Goal: Transaction & Acquisition: Purchase product/service

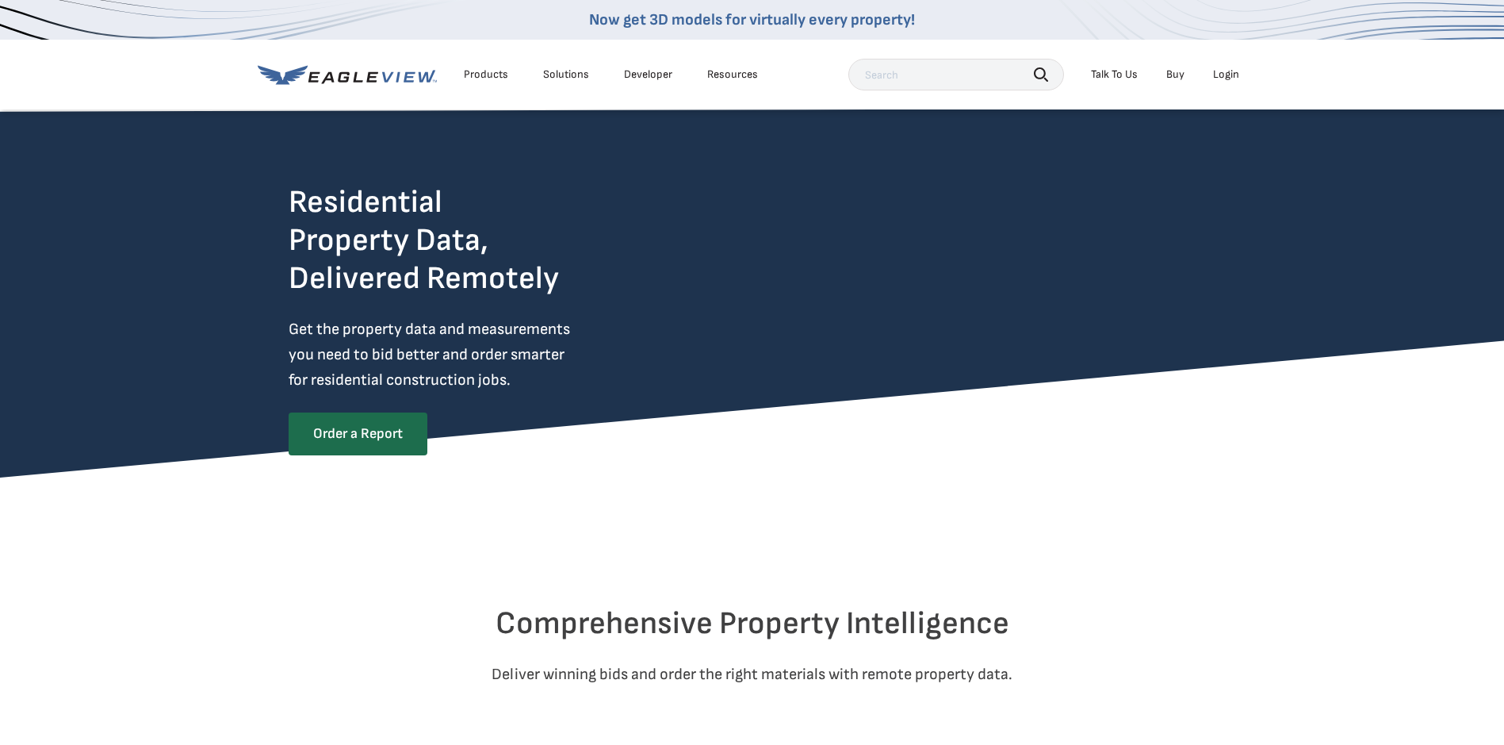
click at [1232, 79] on div "Login" at bounding box center [1226, 74] width 26 height 14
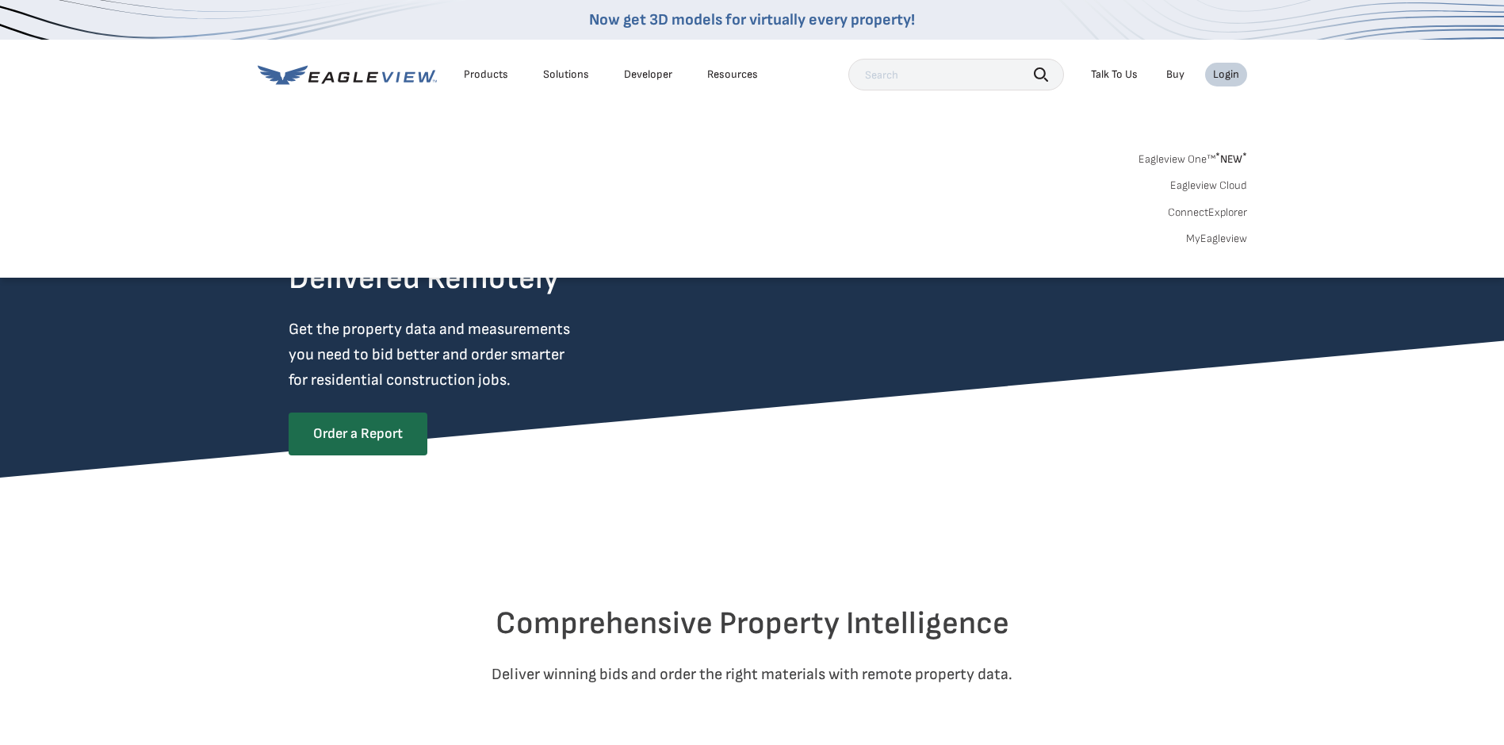
click at [1233, 239] on link "MyEagleview" at bounding box center [1216, 239] width 61 height 14
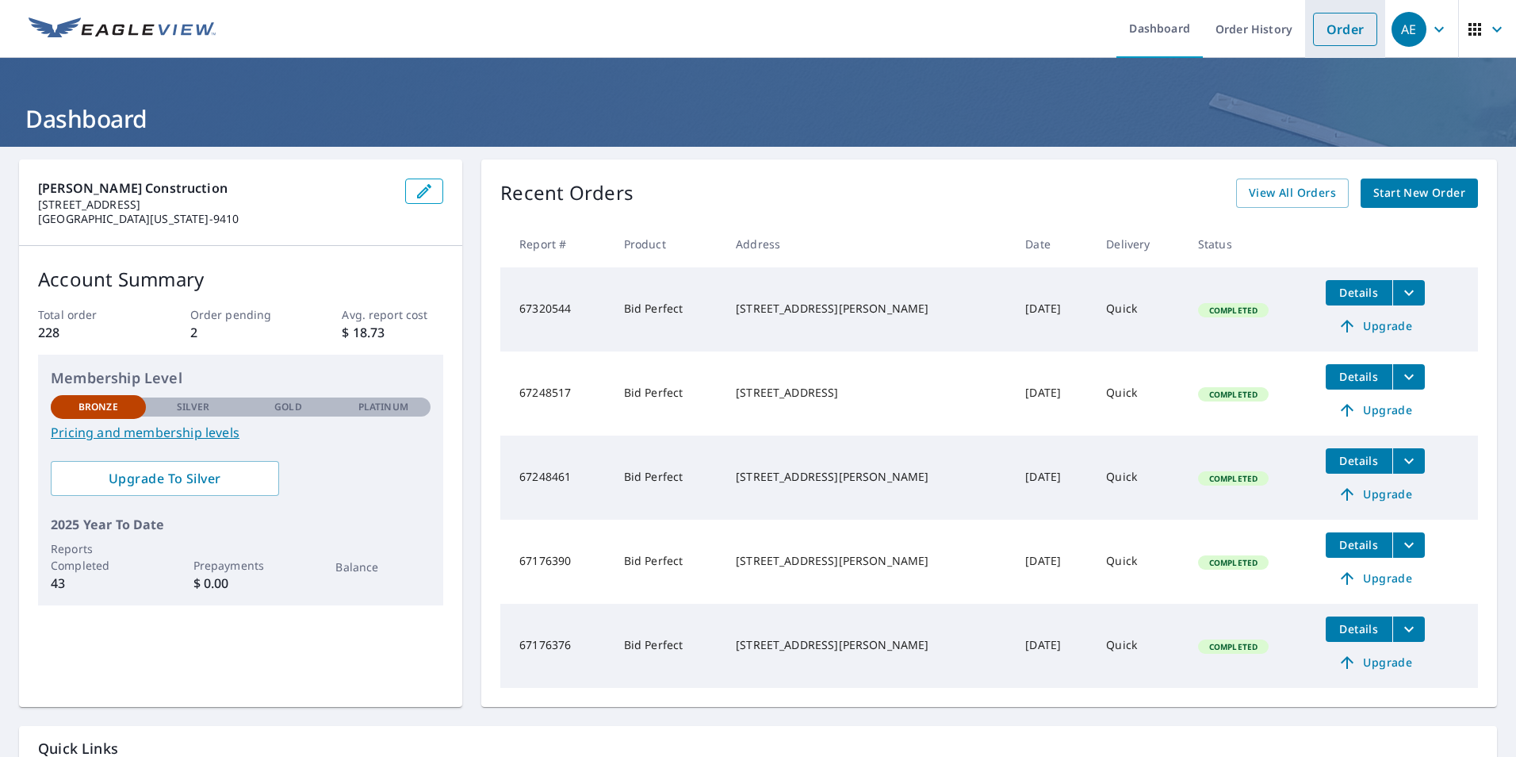
click at [1330, 28] on link "Order" at bounding box center [1345, 29] width 64 height 33
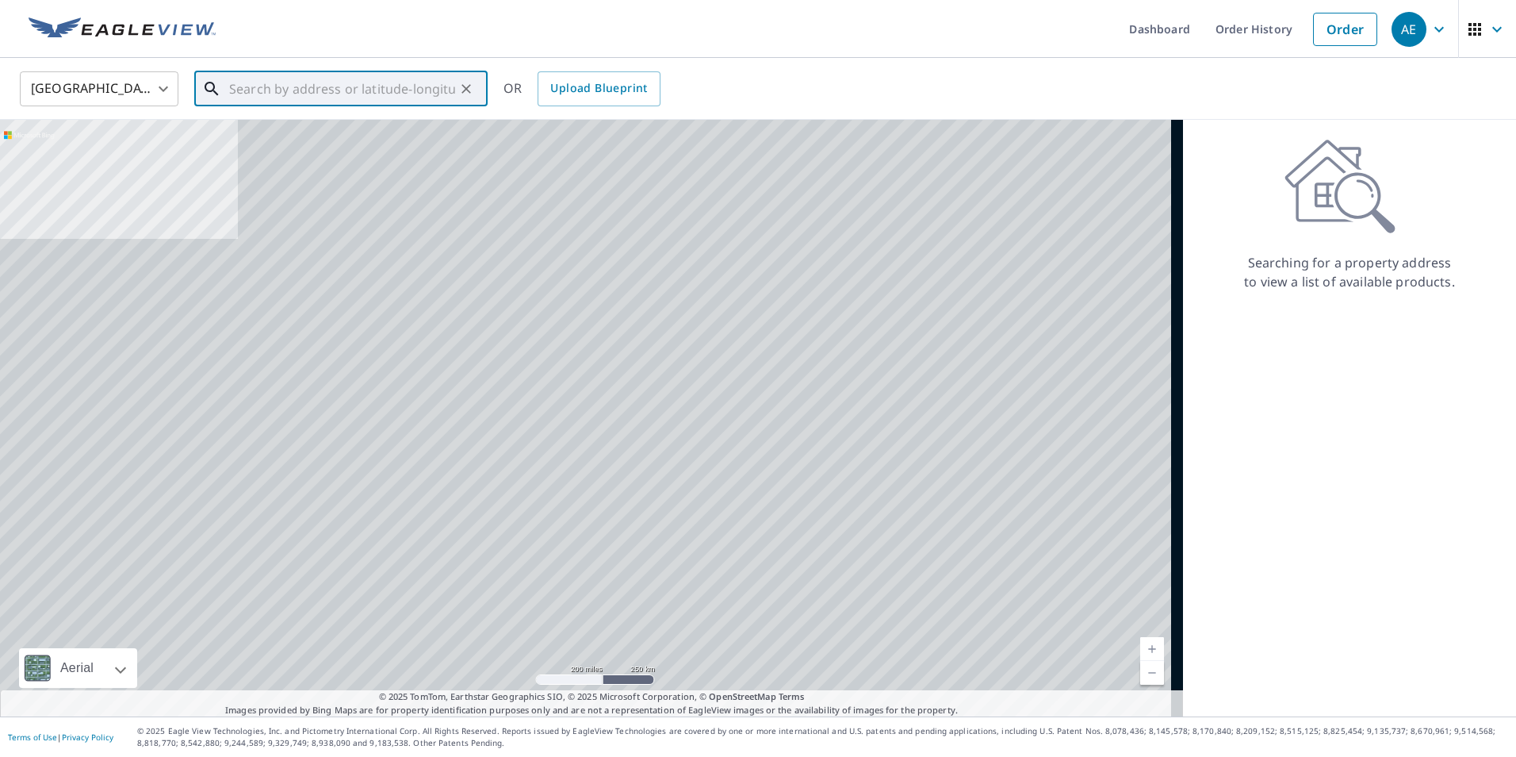
click at [264, 88] on input "text" at bounding box center [342, 89] width 226 height 44
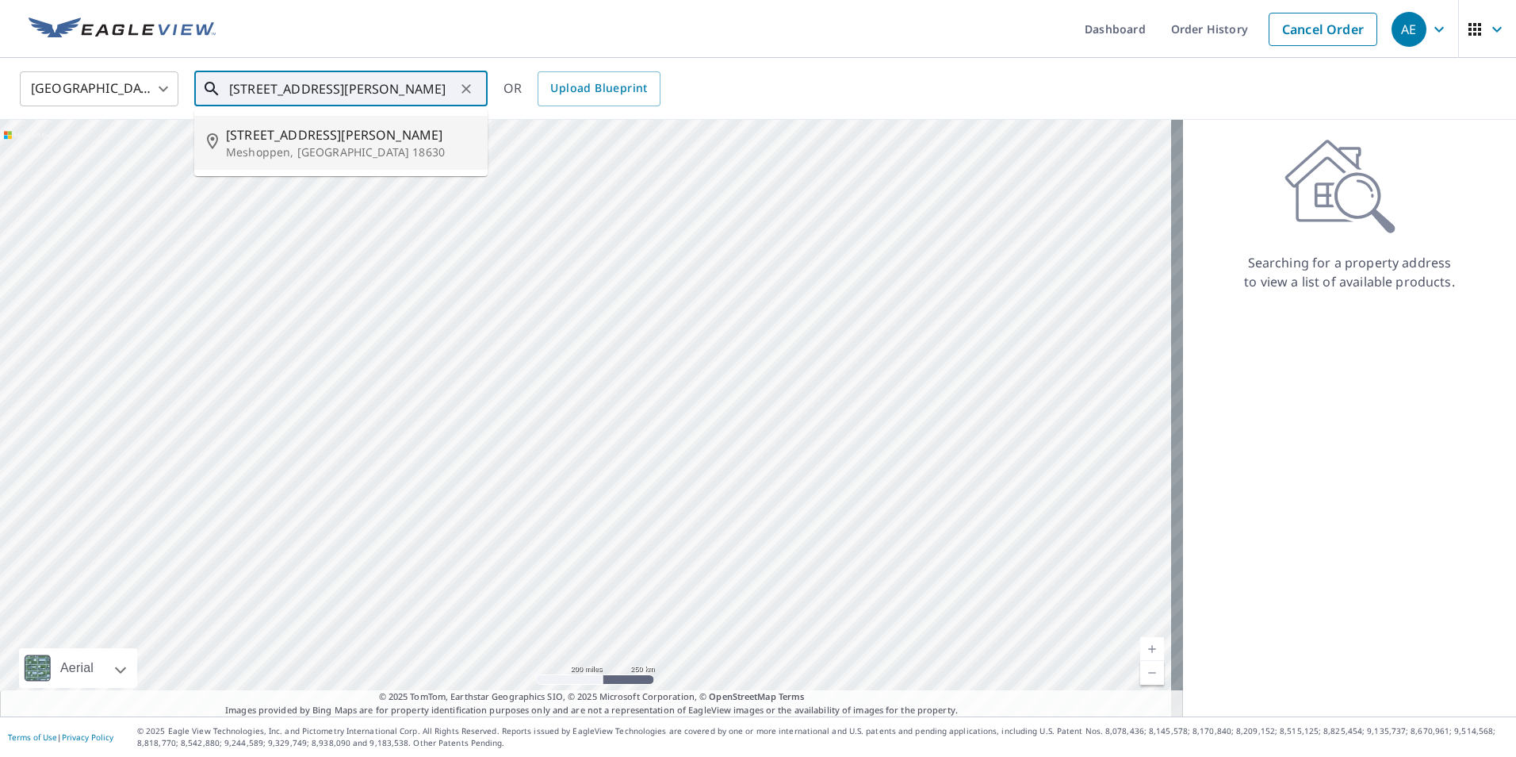
click at [270, 141] on span "[STREET_ADDRESS][PERSON_NAME]" at bounding box center [350, 134] width 249 height 19
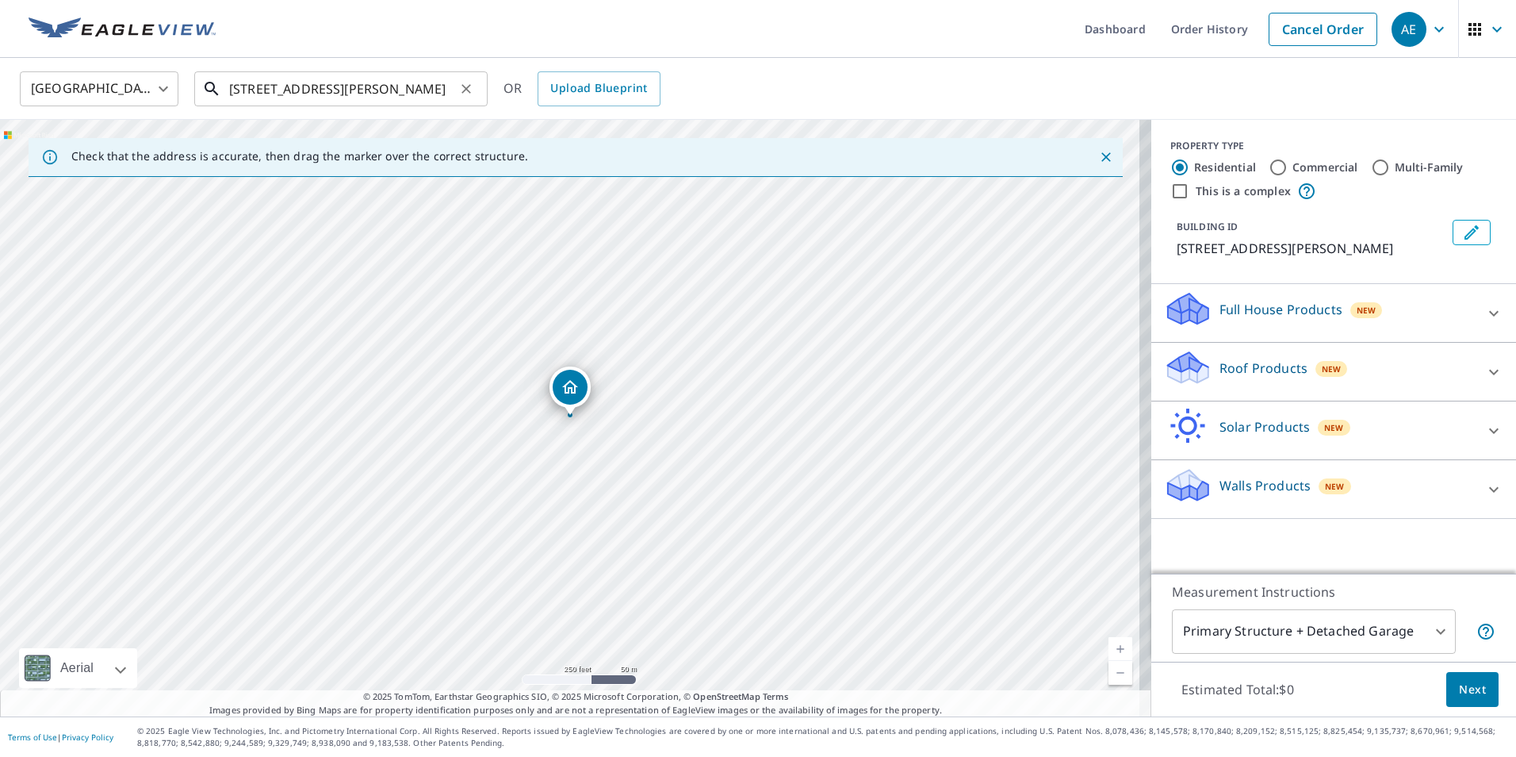
click at [251, 88] on input "[STREET_ADDRESS][PERSON_NAME]" at bounding box center [342, 89] width 226 height 44
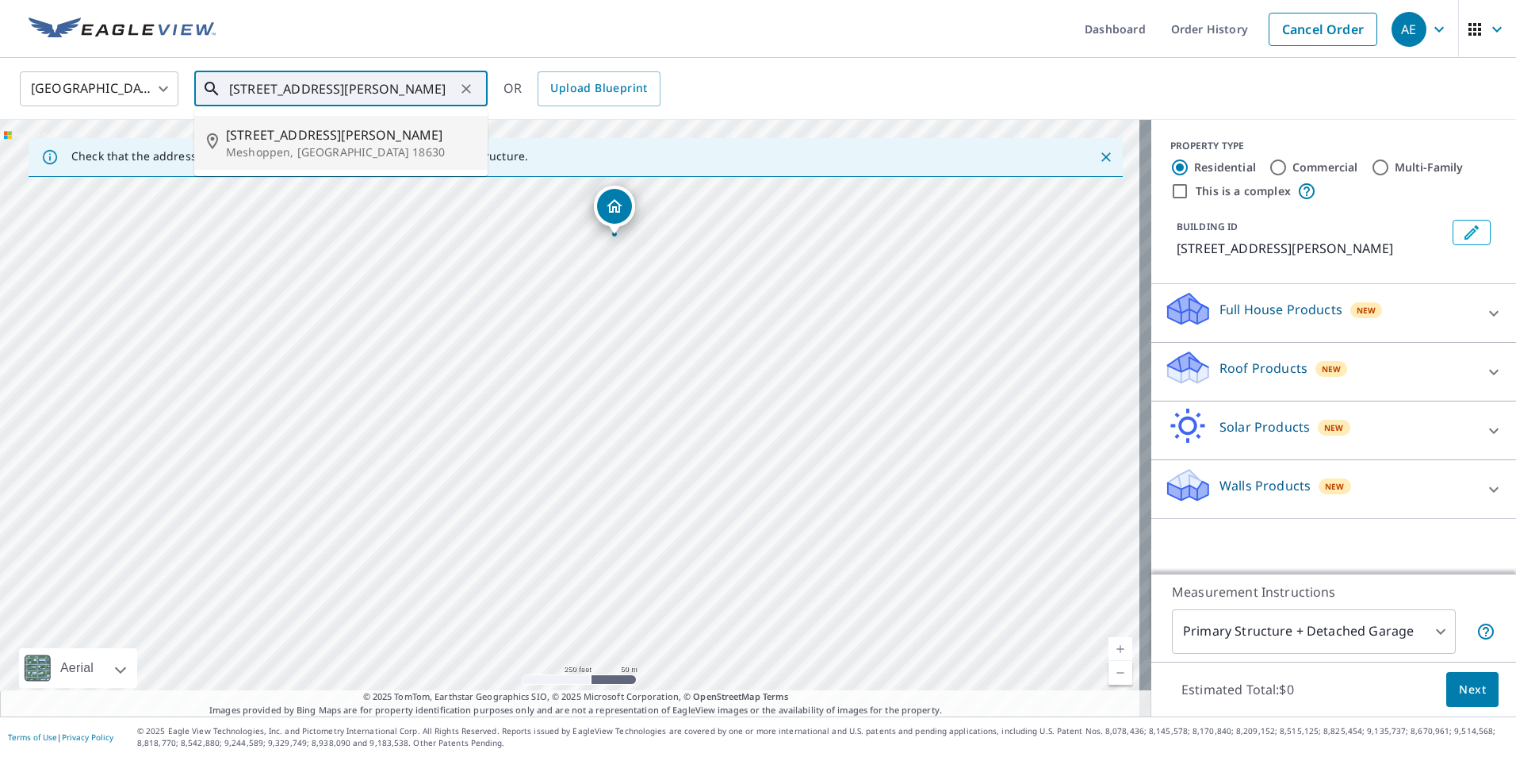
drag, startPoint x: 544, startPoint y: 457, endPoint x: 588, endPoint y: 291, distance: 171.6
click at [588, 291] on div "[STREET_ADDRESS][PERSON_NAME]" at bounding box center [575, 418] width 1151 height 596
click at [469, 451] on div "[STREET_ADDRESS][PERSON_NAME]" at bounding box center [575, 418] width 1151 height 596
drag, startPoint x: 477, startPoint y: 462, endPoint x: 558, endPoint y: 288, distance: 192.3
click at [558, 288] on div "[STREET_ADDRESS][PERSON_NAME]" at bounding box center [575, 418] width 1151 height 596
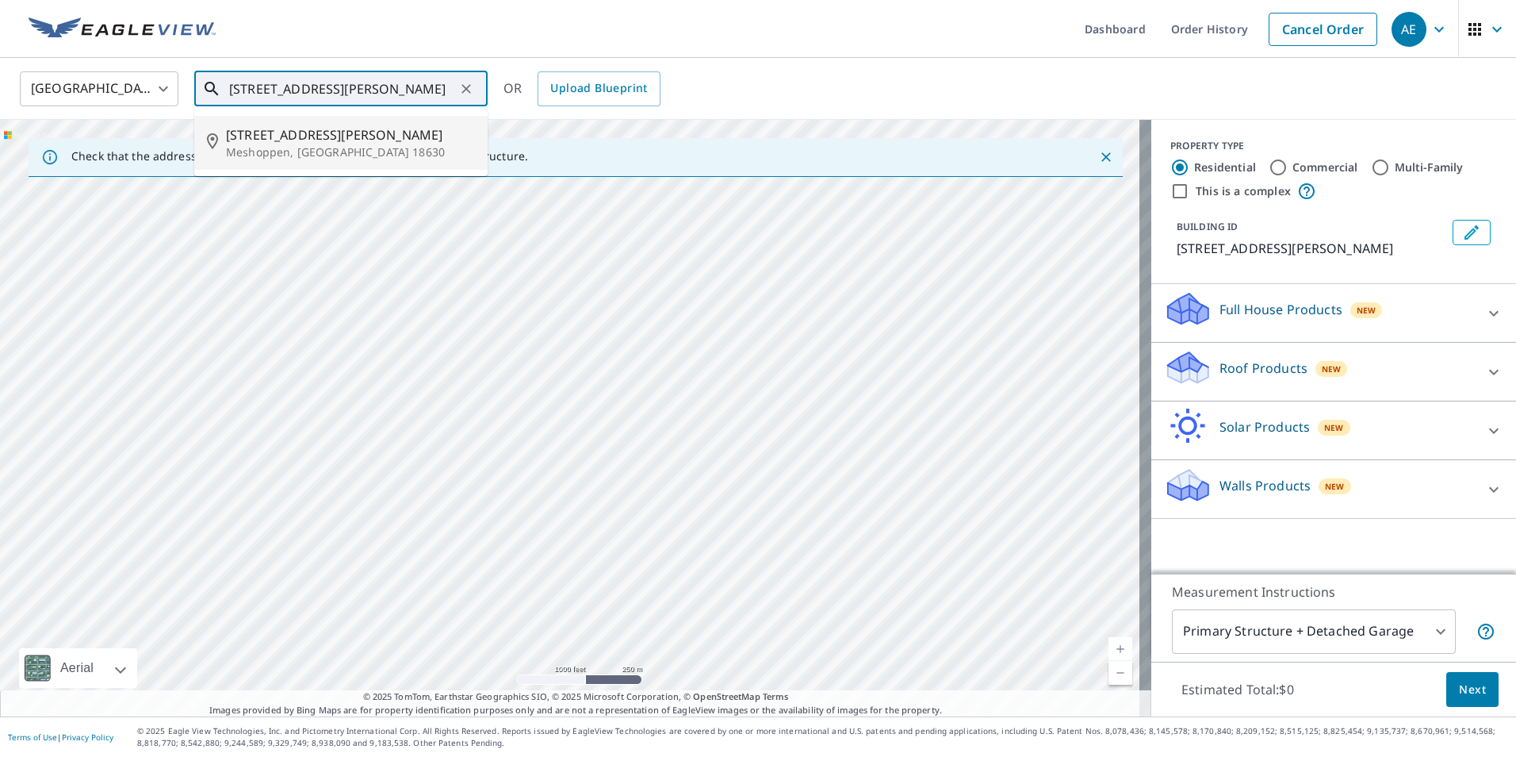
drag, startPoint x: 434, startPoint y: 454, endPoint x: 519, endPoint y: 312, distance: 166.1
click at [519, 312] on div "[STREET_ADDRESS][PERSON_NAME]" at bounding box center [575, 418] width 1151 height 596
drag, startPoint x: 434, startPoint y: 375, endPoint x: 440, endPoint y: 418, distance: 43.3
click at [433, 435] on div "[STREET_ADDRESS][PERSON_NAME]" at bounding box center [575, 418] width 1151 height 596
drag, startPoint x: 513, startPoint y: 347, endPoint x: 439, endPoint y: 429, distance: 110.0
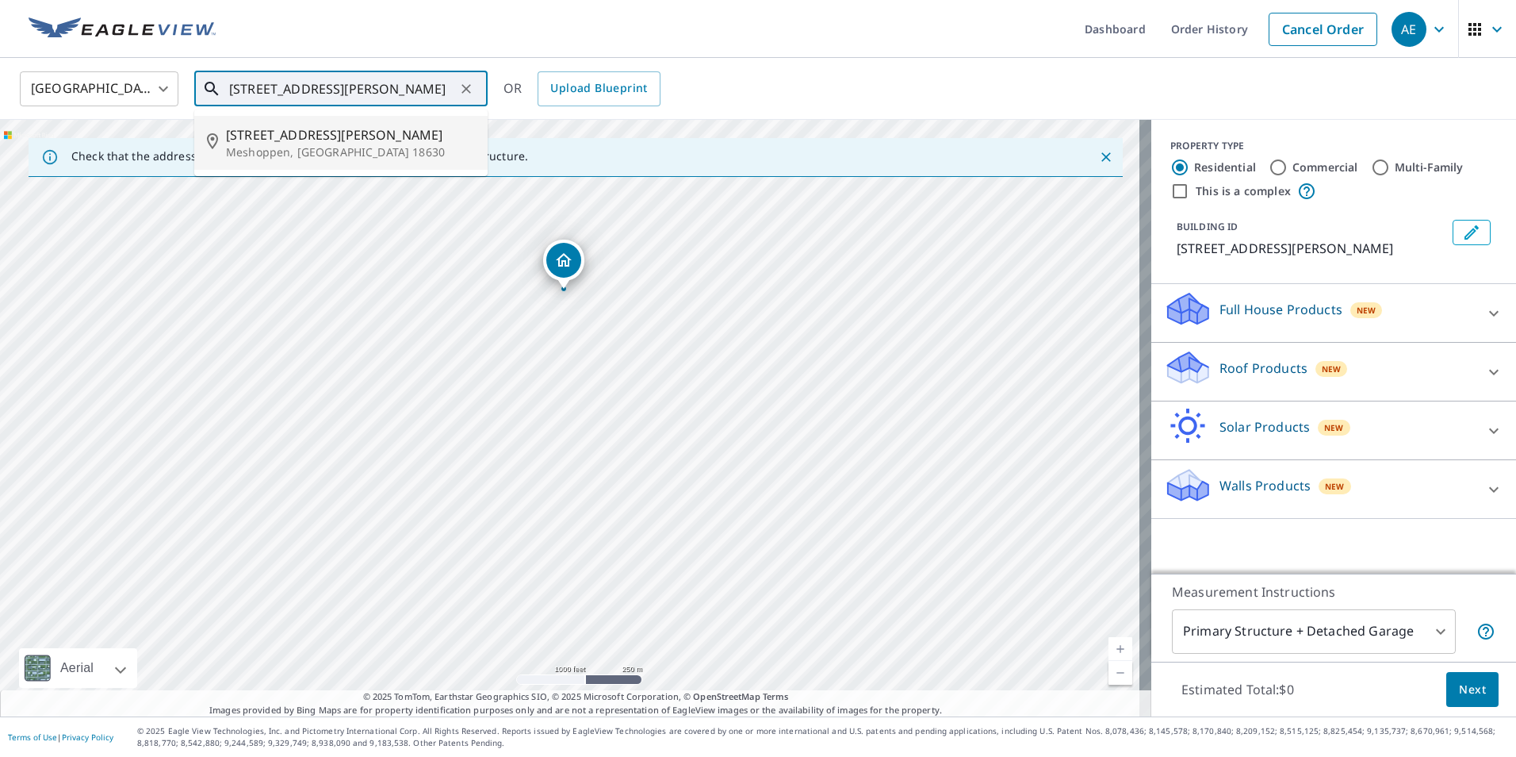
click at [439, 429] on div "[STREET_ADDRESS][PERSON_NAME]" at bounding box center [575, 418] width 1151 height 596
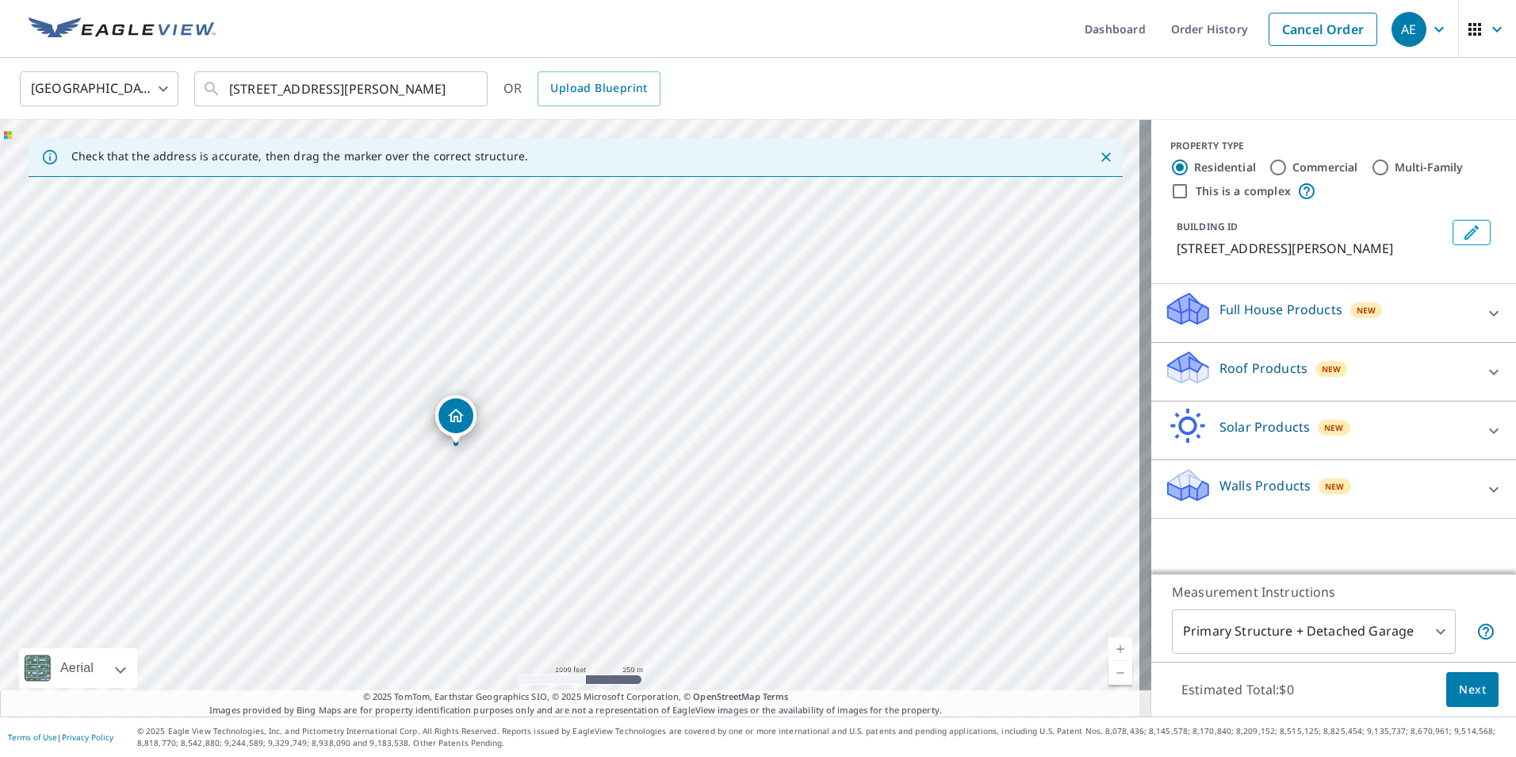
drag, startPoint x: 533, startPoint y: 327, endPoint x: 435, endPoint y: 435, distance: 145.9
drag, startPoint x: 557, startPoint y: 335, endPoint x: 456, endPoint y: 442, distance: 147.0
click at [458, 444] on div "[STREET_ADDRESS]" at bounding box center [575, 418] width 1151 height 596
drag, startPoint x: 550, startPoint y: 332, endPoint x: 458, endPoint y: 469, distance: 165.2
click at [460, 477] on div "[STREET_ADDRESS]" at bounding box center [575, 418] width 1151 height 596
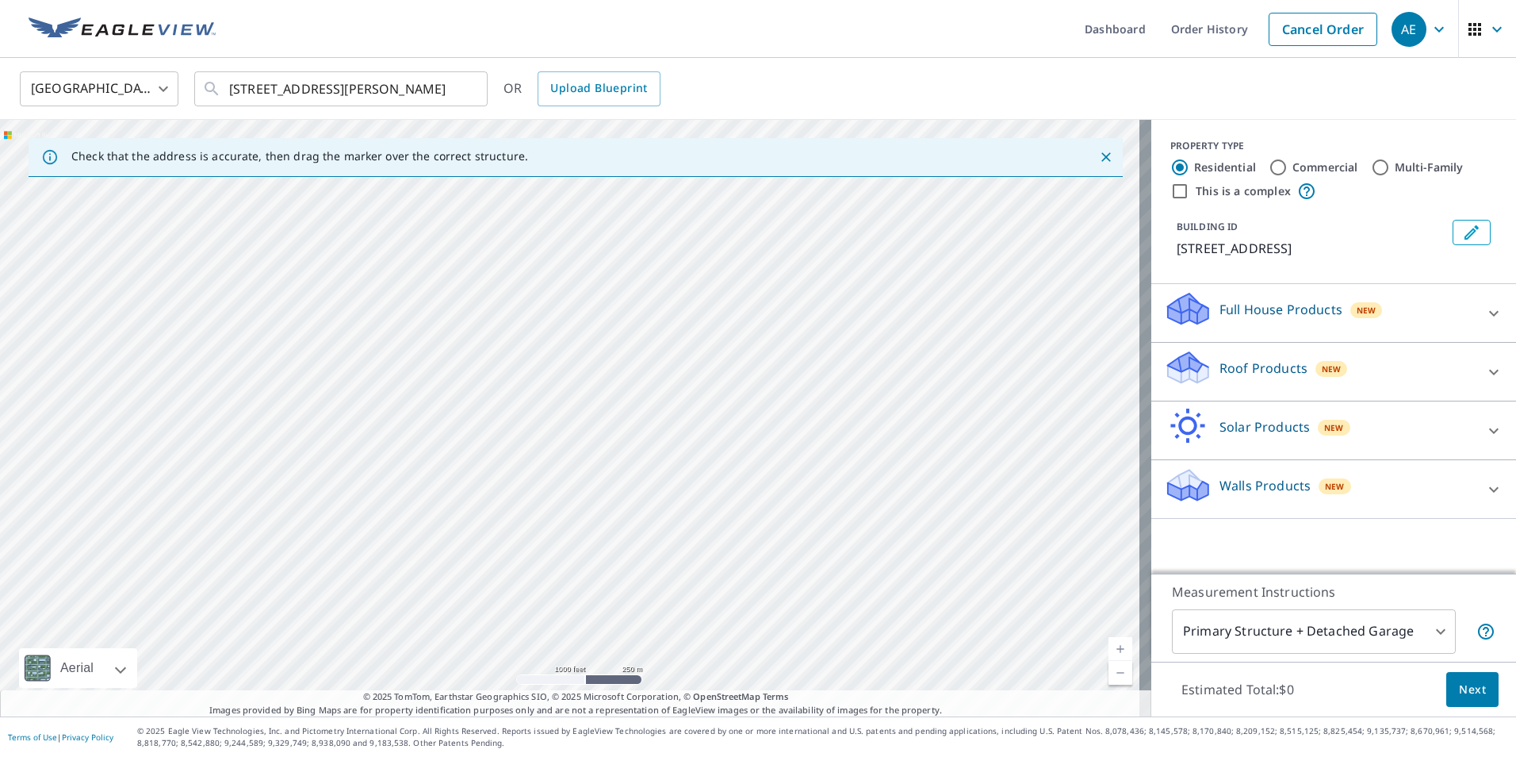
drag, startPoint x: 551, startPoint y: 378, endPoint x: 446, endPoint y: 459, distance: 132.3
click at [447, 465] on div "[STREET_ADDRESS]" at bounding box center [575, 418] width 1151 height 596
drag, startPoint x: 546, startPoint y: 339, endPoint x: 506, endPoint y: 472, distance: 139.2
click at [506, 472] on div "[STREET_ADDRESS]" at bounding box center [575, 418] width 1151 height 596
click at [440, 89] on input "[STREET_ADDRESS][PERSON_NAME]" at bounding box center [342, 89] width 226 height 44
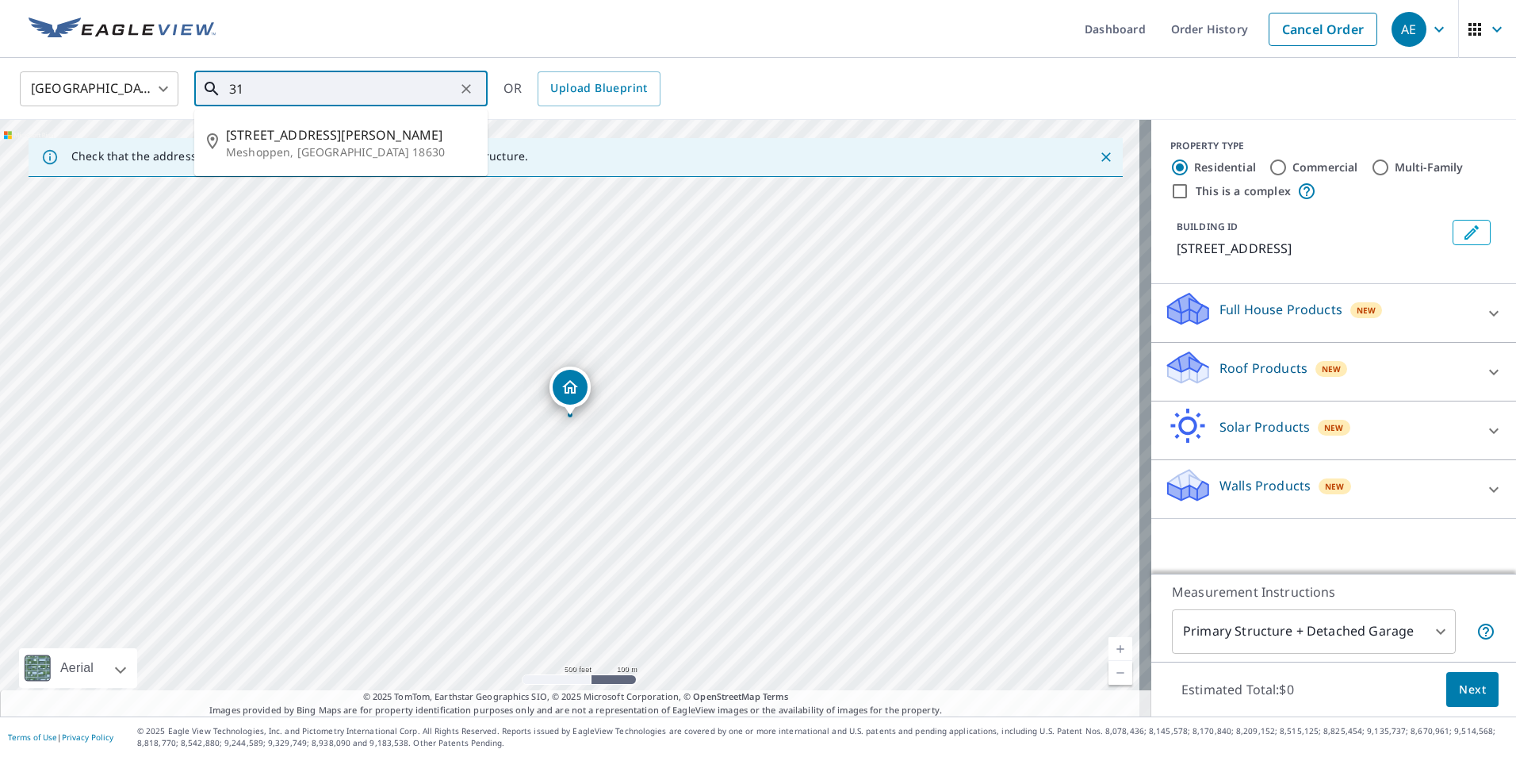
type input "3"
click at [296, 140] on span "95 Realtree Ln" at bounding box center [350, 134] width 249 height 19
type input "95 Realtree Ln Meshoppen, [GEOGRAPHIC_DATA] 18630"
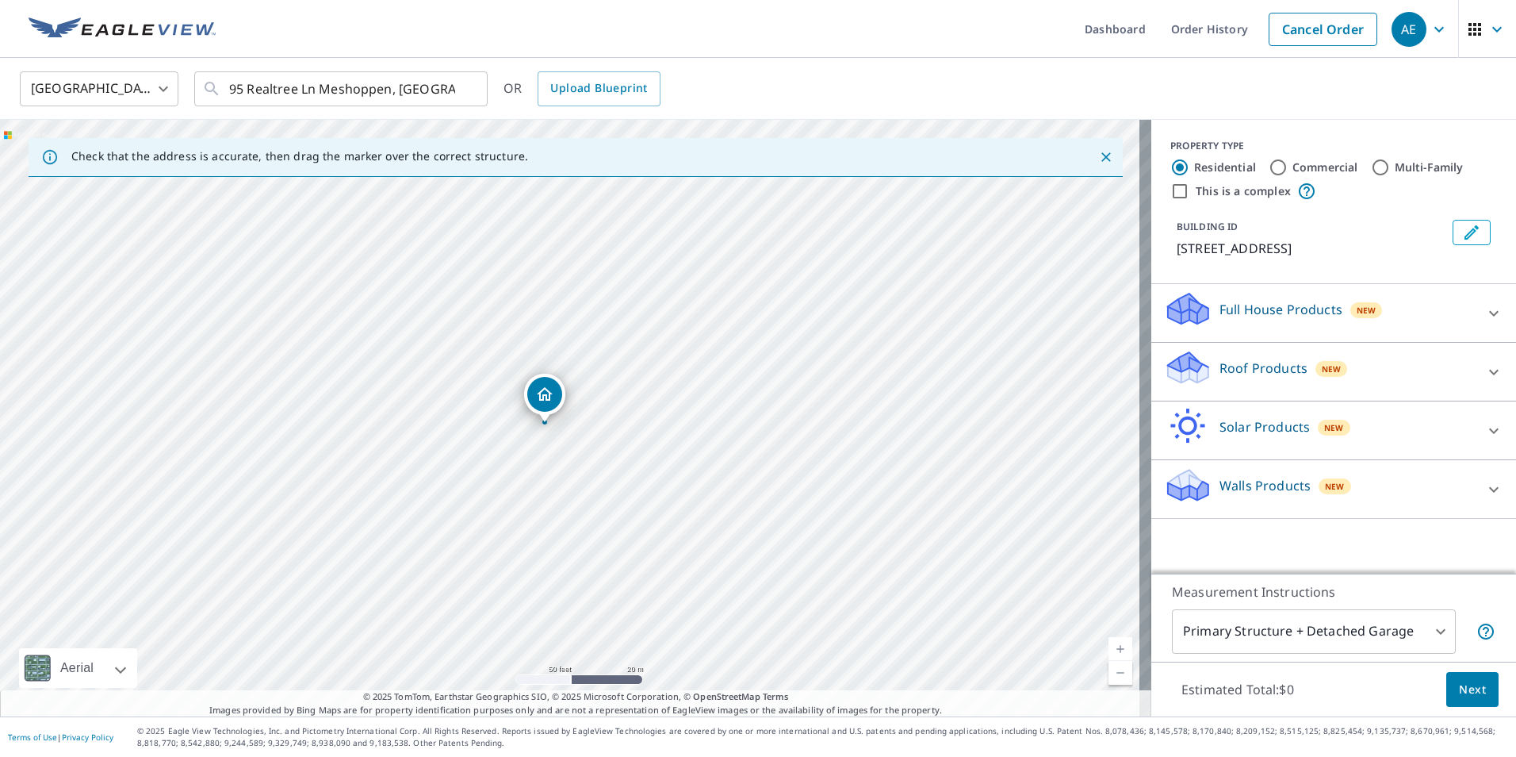
click at [1484, 370] on icon at bounding box center [1493, 371] width 19 height 19
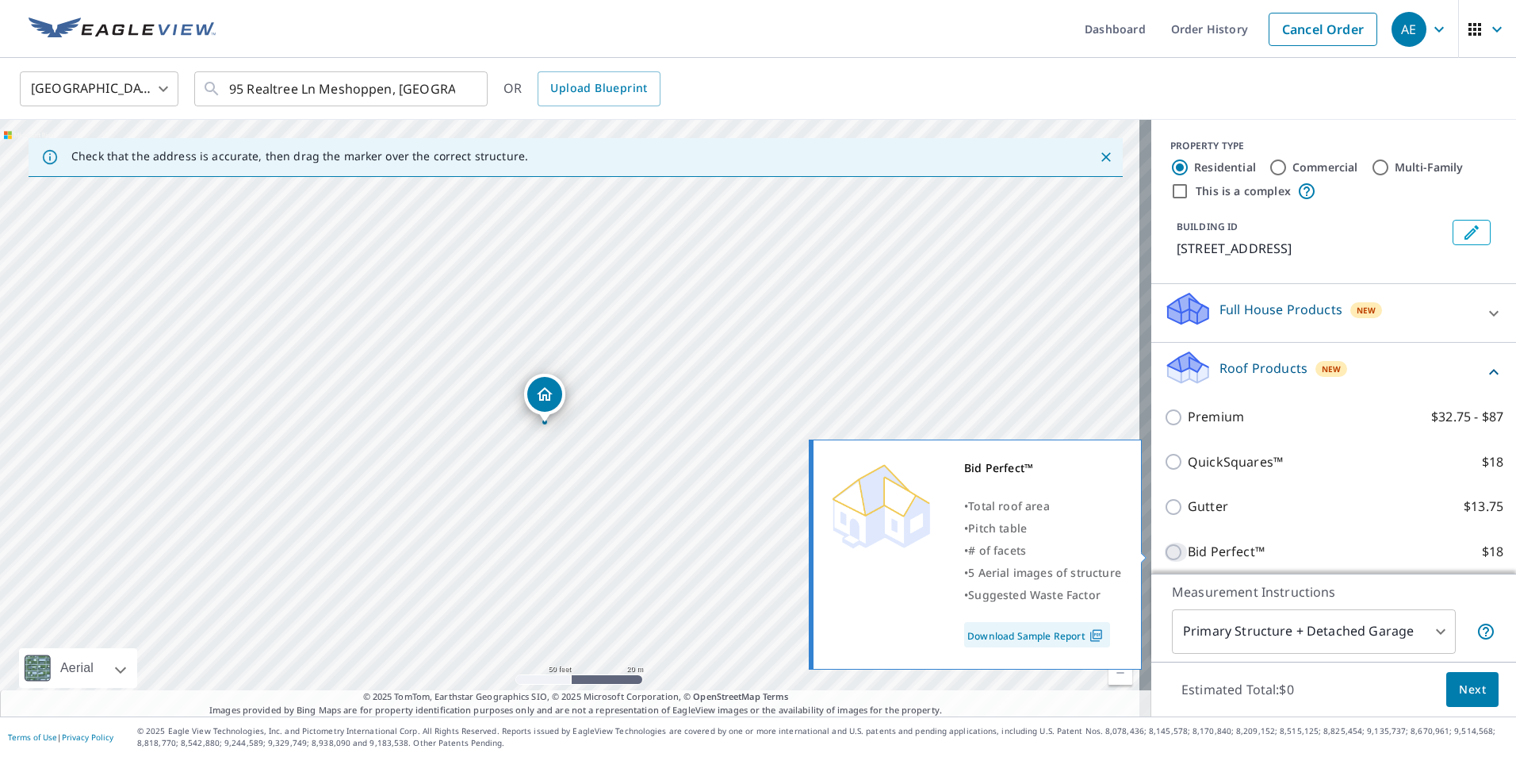
drag, startPoint x: 1159, startPoint y: 550, endPoint x: 1170, endPoint y: 549, distance: 11.1
click at [1164, 549] on input "Bid Perfect™ $18" at bounding box center [1176, 551] width 24 height 19
checkbox input "true"
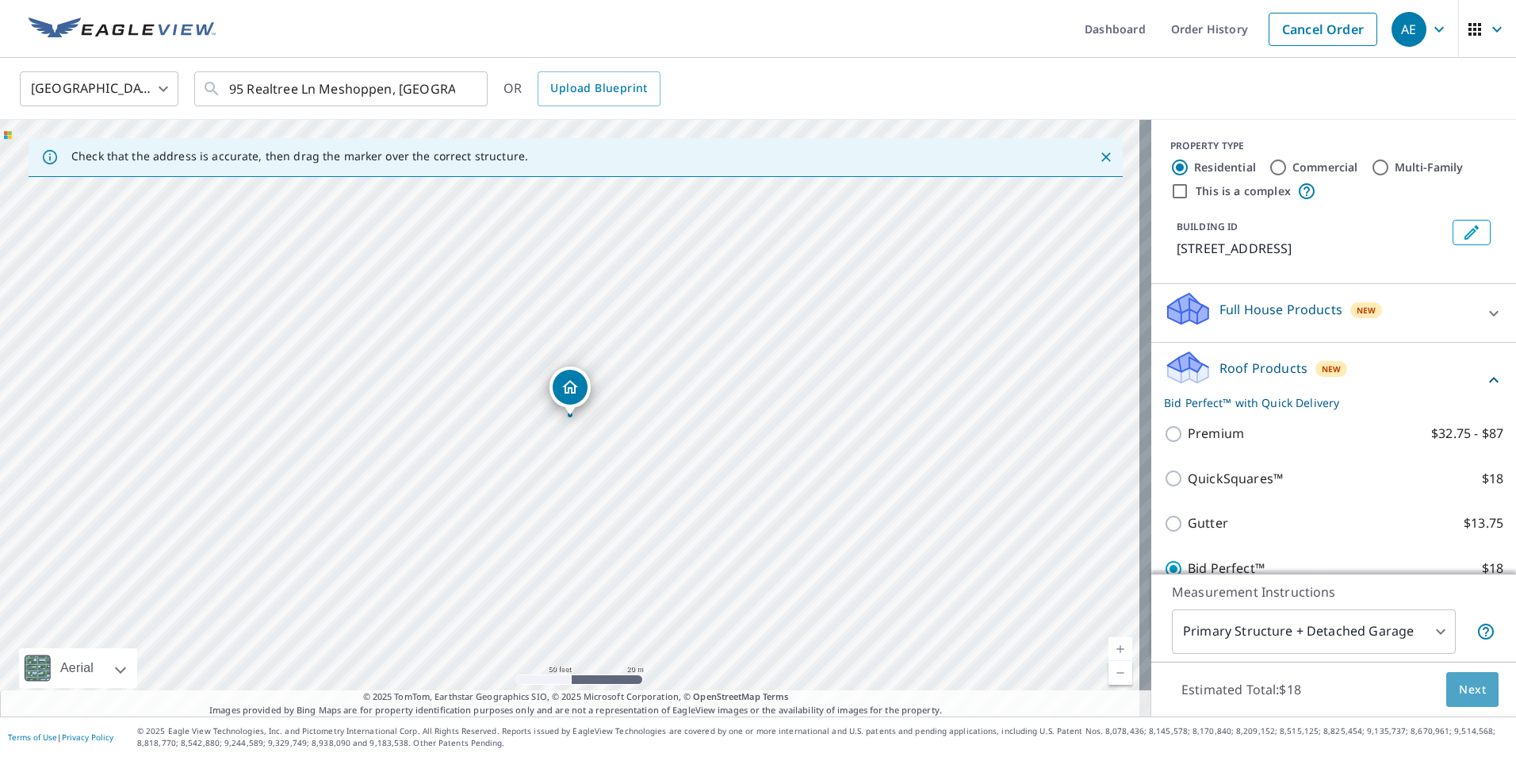
click at [1459, 686] on span "Next" at bounding box center [1472, 690] width 27 height 20
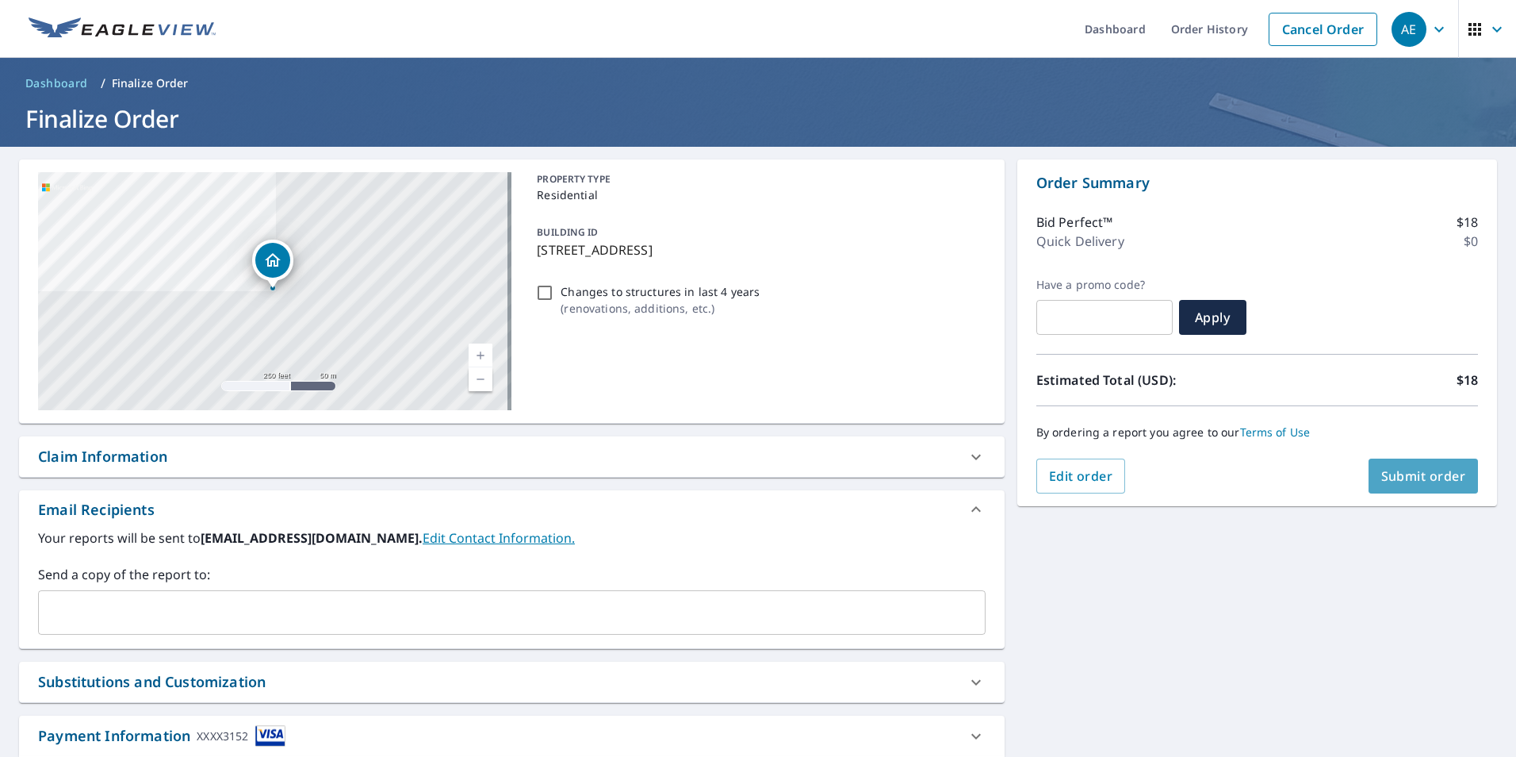
click at [1425, 473] on span "Submit order" at bounding box center [1423, 475] width 85 height 17
